Goal: Task Accomplishment & Management: Complete application form

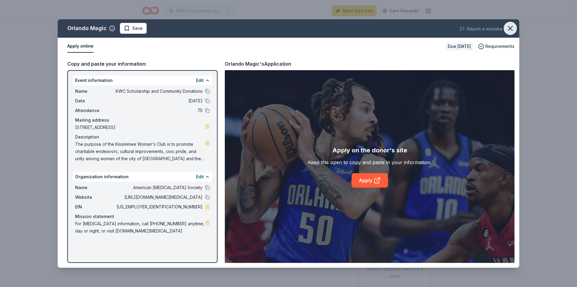
click at [508, 28] on icon "button" at bounding box center [510, 28] width 8 height 8
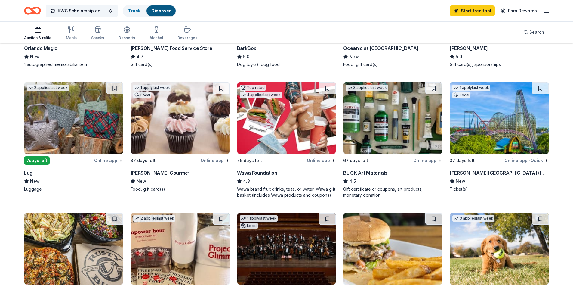
scroll to position [154, 0]
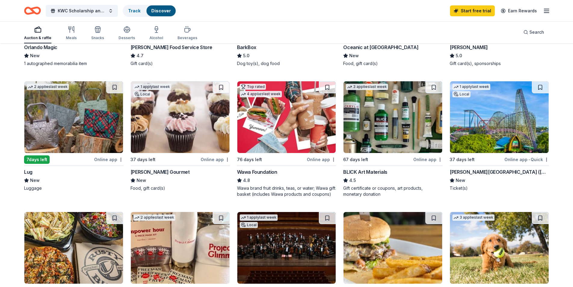
click at [468, 170] on div "Busch Gardens (Tampa)" at bounding box center [498, 171] width 99 height 7
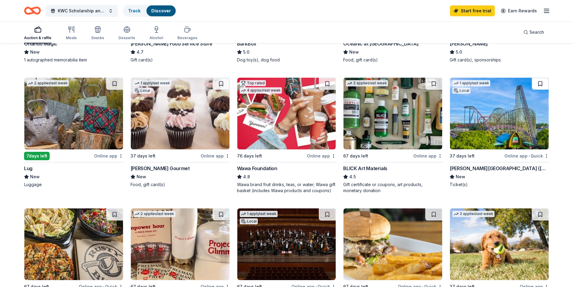
click at [539, 82] on button at bounding box center [540, 84] width 17 height 12
click at [539, 212] on button at bounding box center [540, 214] width 17 height 12
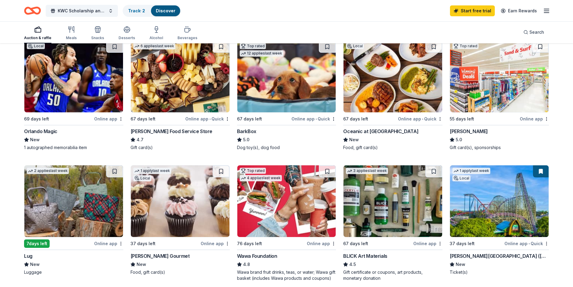
scroll to position [64, 0]
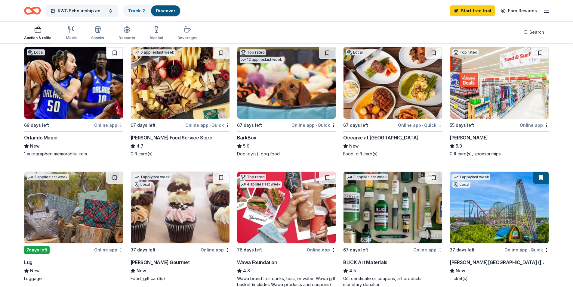
click at [110, 51] on button at bounding box center [114, 53] width 17 height 12
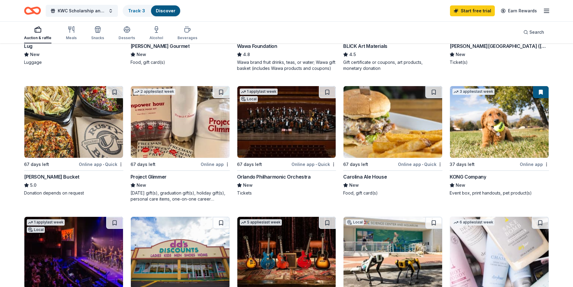
scroll to position [293, 0]
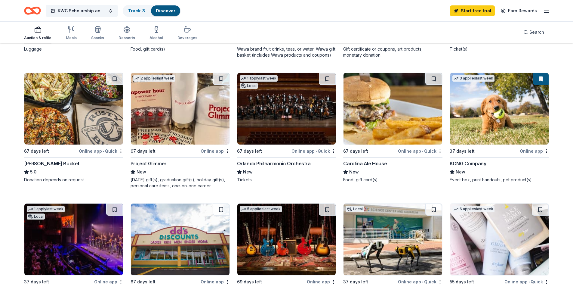
click at [541, 81] on button at bounding box center [541, 79] width 16 height 12
click at [539, 78] on button at bounding box center [541, 79] width 16 height 12
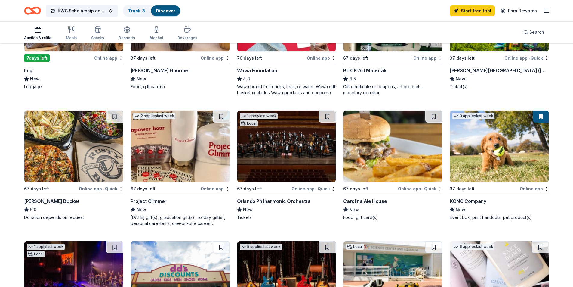
scroll to position [105, 0]
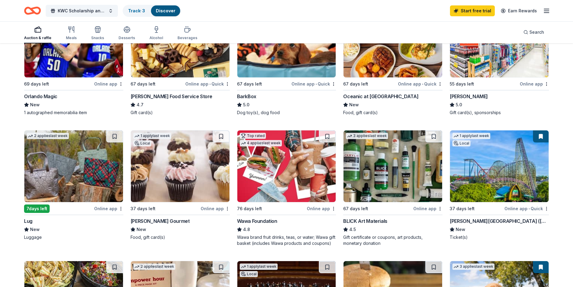
drag, startPoint x: 572, startPoint y: 120, endPoint x: 575, endPoint y: 97, distance: 22.5
click at [572, 97] on html "KWC Scholarship and Community Donations Track · 3 Discover Start free trial Ear…" at bounding box center [286, 38] width 573 height 287
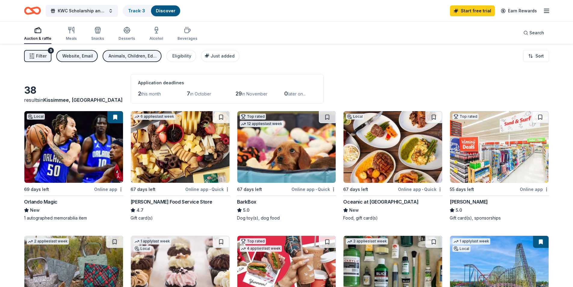
click at [175, 8] on link "Discover" at bounding box center [166, 10] width 20 height 5
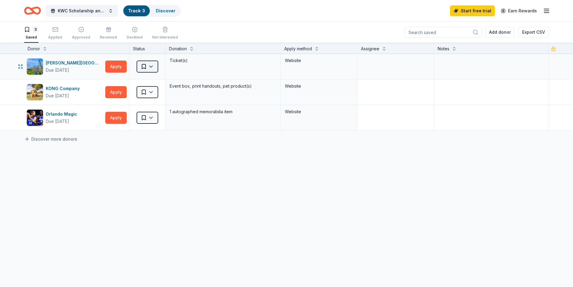
click at [156, 63] on html "KWC Scholarship and Community Donations Track · 3 Discover Start free trial Ear…" at bounding box center [286, 143] width 573 height 287
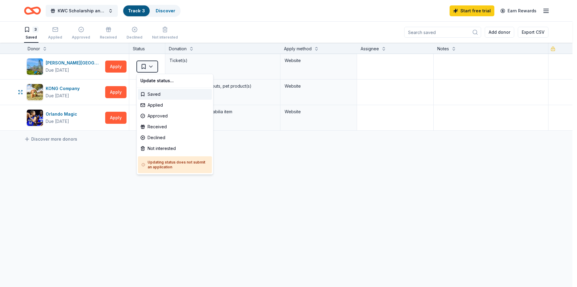
click at [113, 94] on html "KWC Scholarship and Community Donations Track · 3 Discover Start free trial Ear…" at bounding box center [288, 143] width 577 height 287
click at [151, 68] on html "KWC Scholarship and Community Donations Track · 3 Discover Start free trial Ear…" at bounding box center [288, 143] width 577 height 287
click at [153, 103] on div "Applied" at bounding box center [175, 105] width 74 height 11
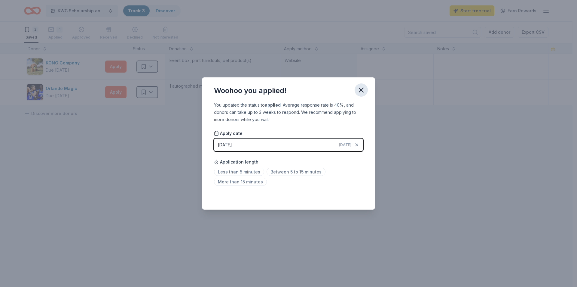
click at [363, 88] on icon "button" at bounding box center [361, 90] width 4 height 4
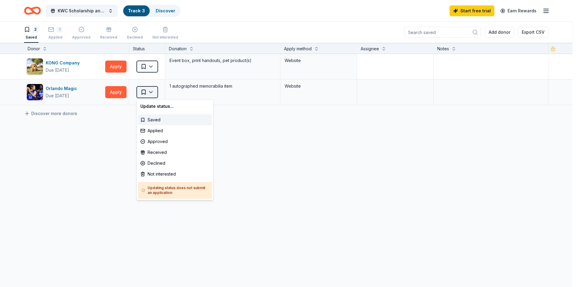
click at [150, 90] on html "KWC Scholarship and Community Donations Track · 3 Discover Start free trial Ear…" at bounding box center [288, 143] width 577 height 287
click at [158, 131] on div "Applied" at bounding box center [175, 130] width 74 height 11
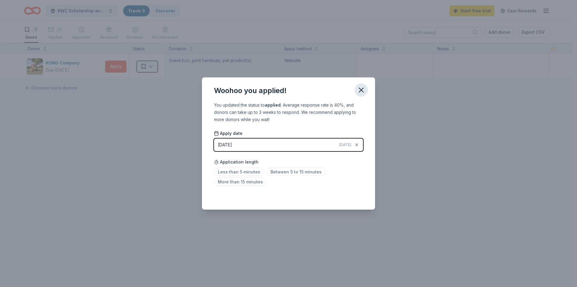
click at [364, 89] on icon "button" at bounding box center [361, 90] width 8 height 8
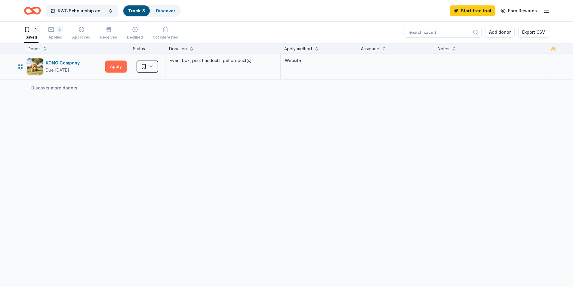
click at [115, 64] on button "Apply" at bounding box center [115, 66] width 21 height 12
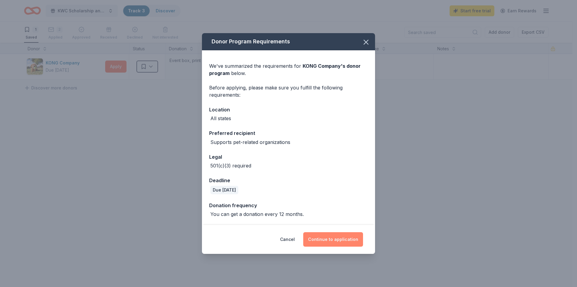
click at [345, 237] on button "Continue to application" at bounding box center [333, 239] width 60 height 14
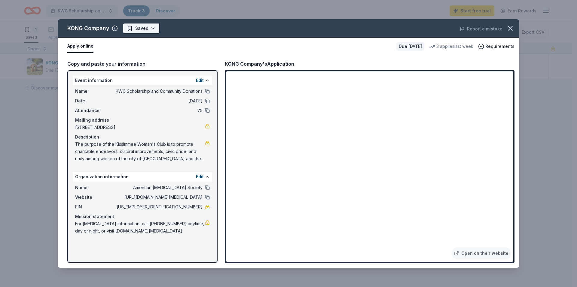
click at [151, 28] on html "KWC Scholarship and Community Donations Track · 3 Discover Start free trial Ear…" at bounding box center [288, 143] width 577 height 287
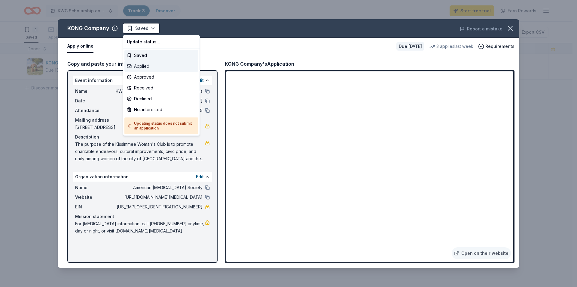
click at [140, 66] on div "Applied" at bounding box center [161, 66] width 74 height 11
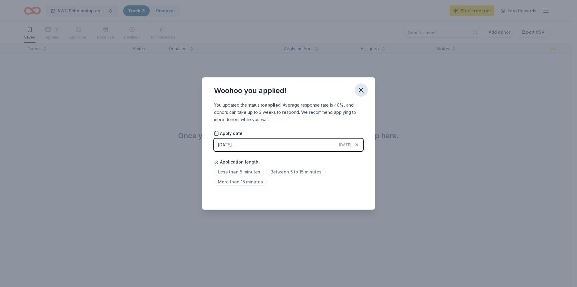
click at [362, 90] on icon "button" at bounding box center [361, 90] width 4 height 4
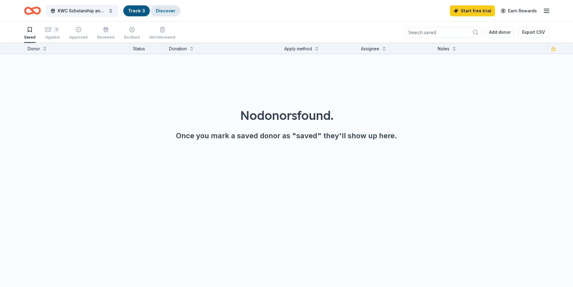
click at [161, 10] on link "Discover" at bounding box center [166, 10] width 20 height 5
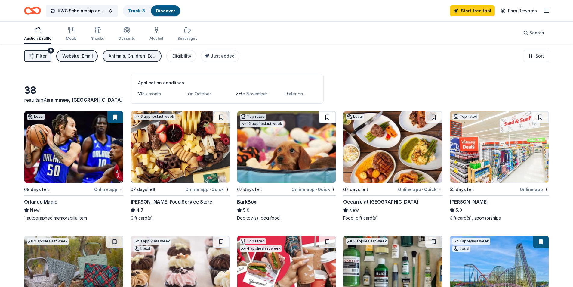
click at [330, 117] on button at bounding box center [327, 117] width 17 height 12
click at [170, 11] on link "Discover" at bounding box center [166, 10] width 20 height 5
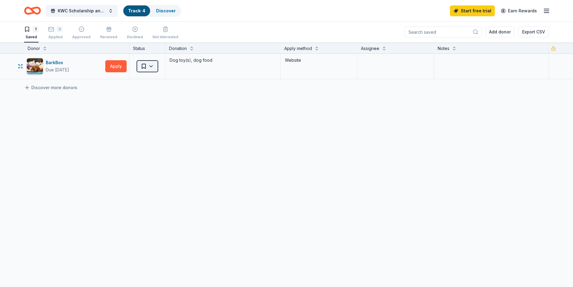
click at [152, 65] on html "KWC Scholarship and Community Donations Track · 4 Discover Start free trial Ear…" at bounding box center [286, 143] width 573 height 287
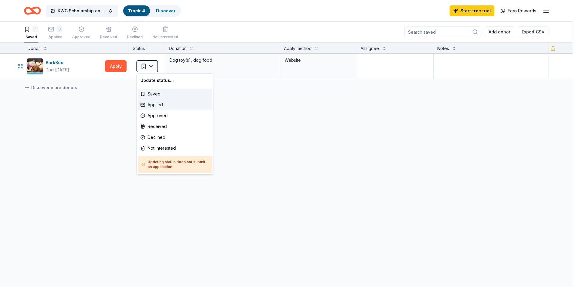
click at [156, 104] on div "Applied" at bounding box center [175, 104] width 74 height 11
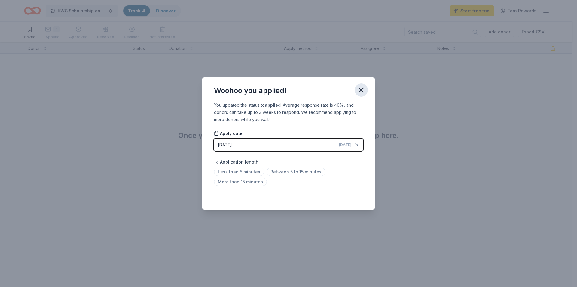
click at [363, 89] on icon "button" at bounding box center [361, 90] width 4 height 4
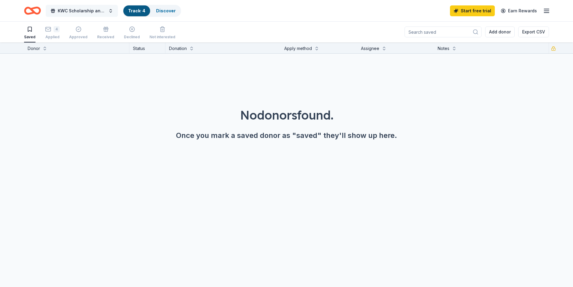
click at [84, 9] on span "KWC Scholarship and Community Donations" at bounding box center [82, 10] width 48 height 7
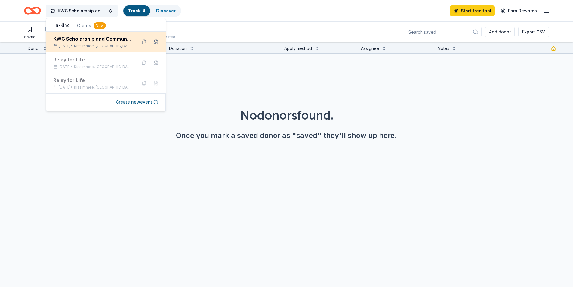
click at [114, 37] on div "KWC Scholarship and Community Donations" at bounding box center [92, 38] width 79 height 7
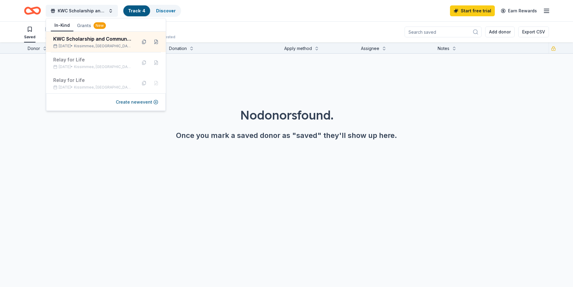
click at [61, 24] on button "In-Kind" at bounding box center [62, 25] width 23 height 11
click at [37, 9] on icon "Home" at bounding box center [32, 11] width 17 height 14
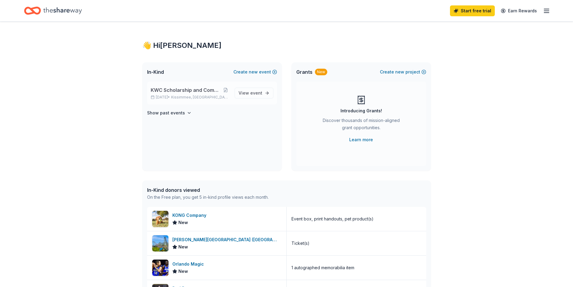
click at [182, 91] on span "KWC Scholarship and Community Donations" at bounding box center [186, 89] width 71 height 7
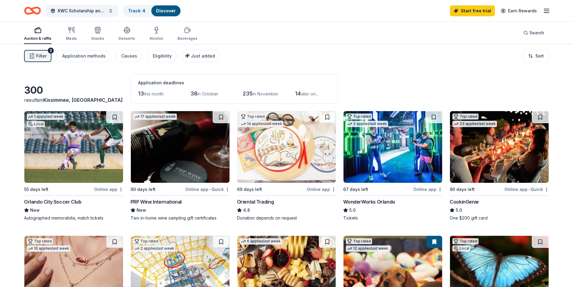
click at [59, 204] on div "Orlando City Soccer Club" at bounding box center [52, 201] width 57 height 7
click at [378, 204] on div "WonderWorks Orlando" at bounding box center [369, 201] width 52 height 7
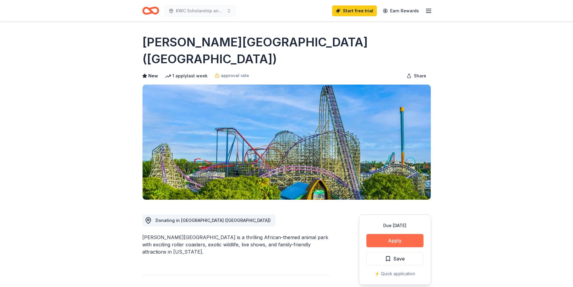
click at [377, 234] on button "Apply" at bounding box center [394, 240] width 57 height 13
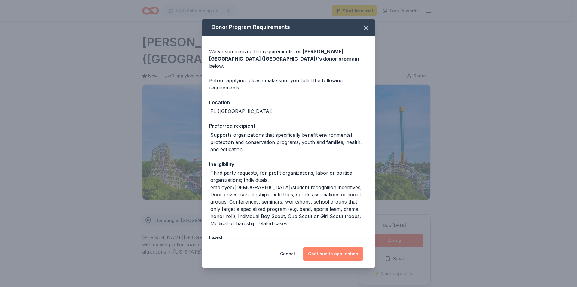
click at [346, 254] on button "Continue to application" at bounding box center [333, 253] width 60 height 14
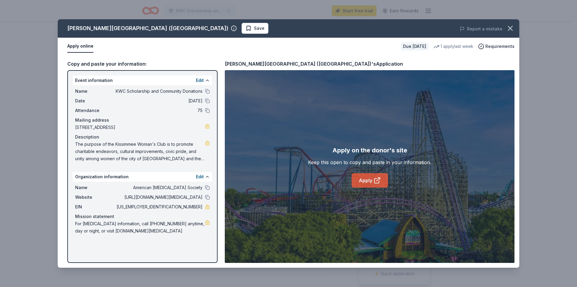
click at [365, 181] on link "Apply" at bounding box center [370, 180] width 36 height 14
click at [375, 187] on link "Apply" at bounding box center [370, 180] width 36 height 14
click at [375, 182] on icon at bounding box center [377, 179] width 7 height 7
click at [509, 25] on icon "button" at bounding box center [510, 28] width 8 height 8
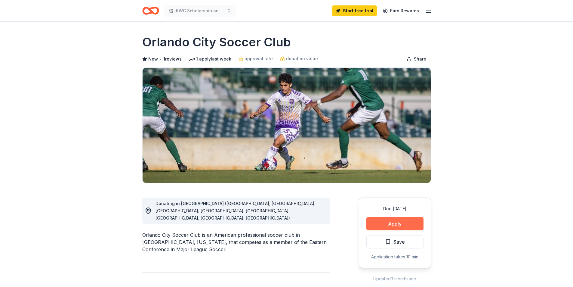
click at [390, 219] on button "Apply" at bounding box center [394, 223] width 57 height 13
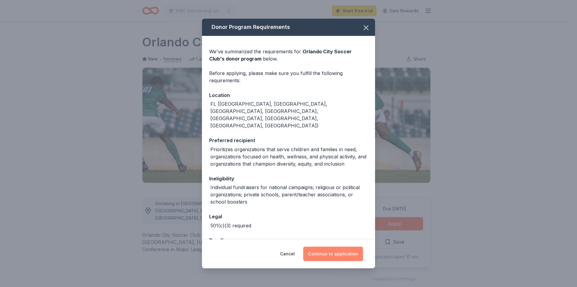
click at [331, 250] on button "Continue to application" at bounding box center [333, 253] width 60 height 14
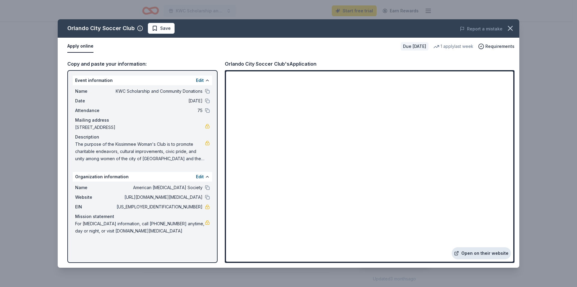
click at [497, 252] on link "Open on their website" at bounding box center [481, 253] width 59 height 12
click at [160, 30] on span "Save" at bounding box center [165, 28] width 11 height 7
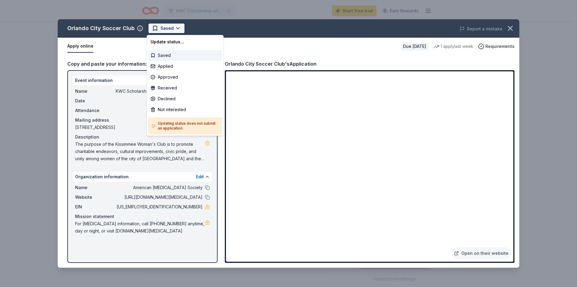
click at [175, 28] on html "KWC Scholarship and Community Donations Start free trial Earn Rewards Due in 55…" at bounding box center [288, 143] width 577 height 287
click at [161, 66] on div "Applied" at bounding box center [185, 66] width 74 height 11
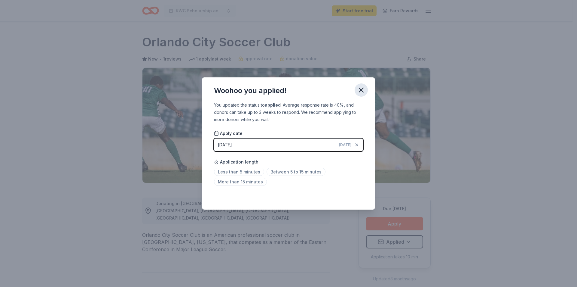
click at [361, 90] on icon "button" at bounding box center [361, 90] width 4 height 4
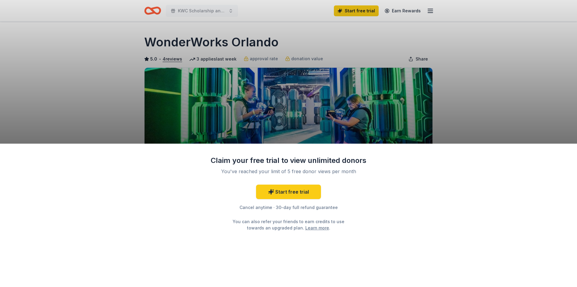
click at [376, 48] on div "Claim your free trial to view unlimited donors You've reached your limit of 5 f…" at bounding box center [288, 143] width 577 height 287
